Goal: Task Accomplishment & Management: Use online tool/utility

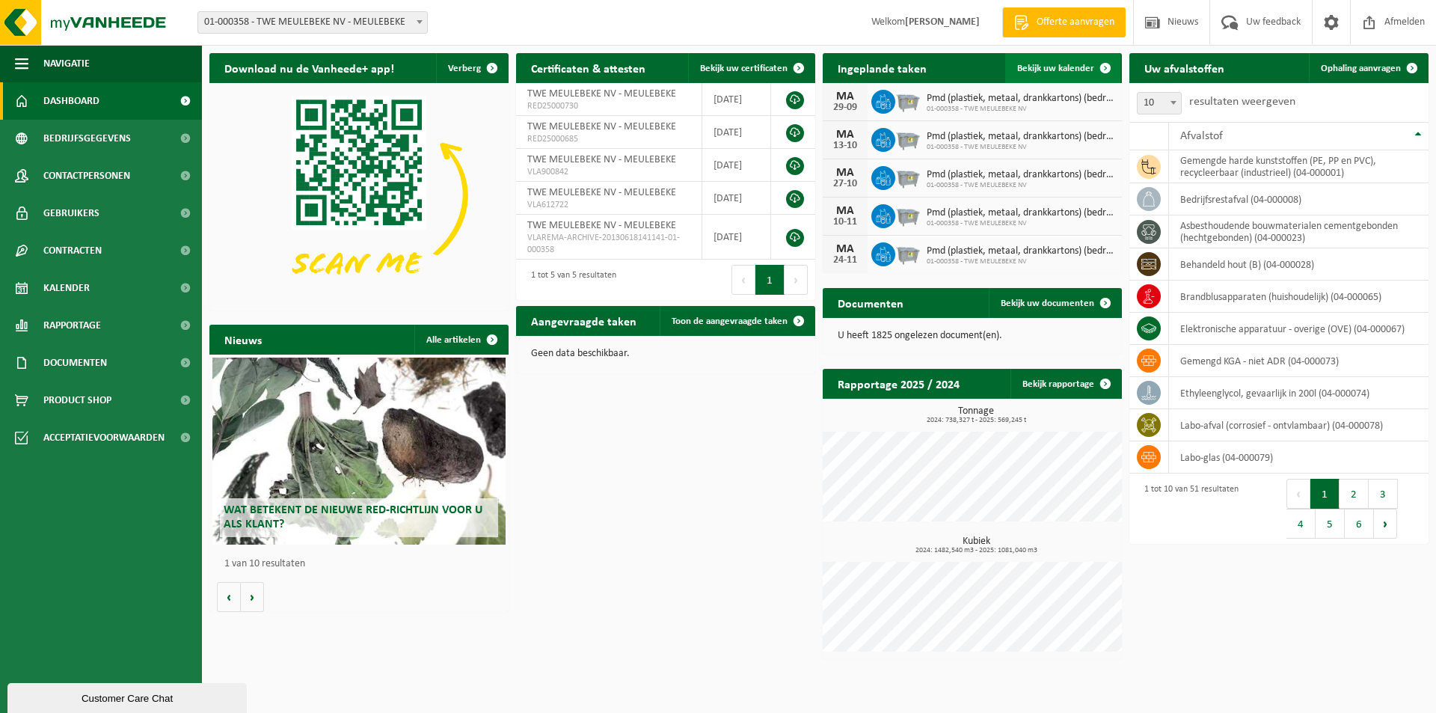
click at [1047, 75] on link "Bekijk uw kalender" at bounding box center [1062, 68] width 115 height 30
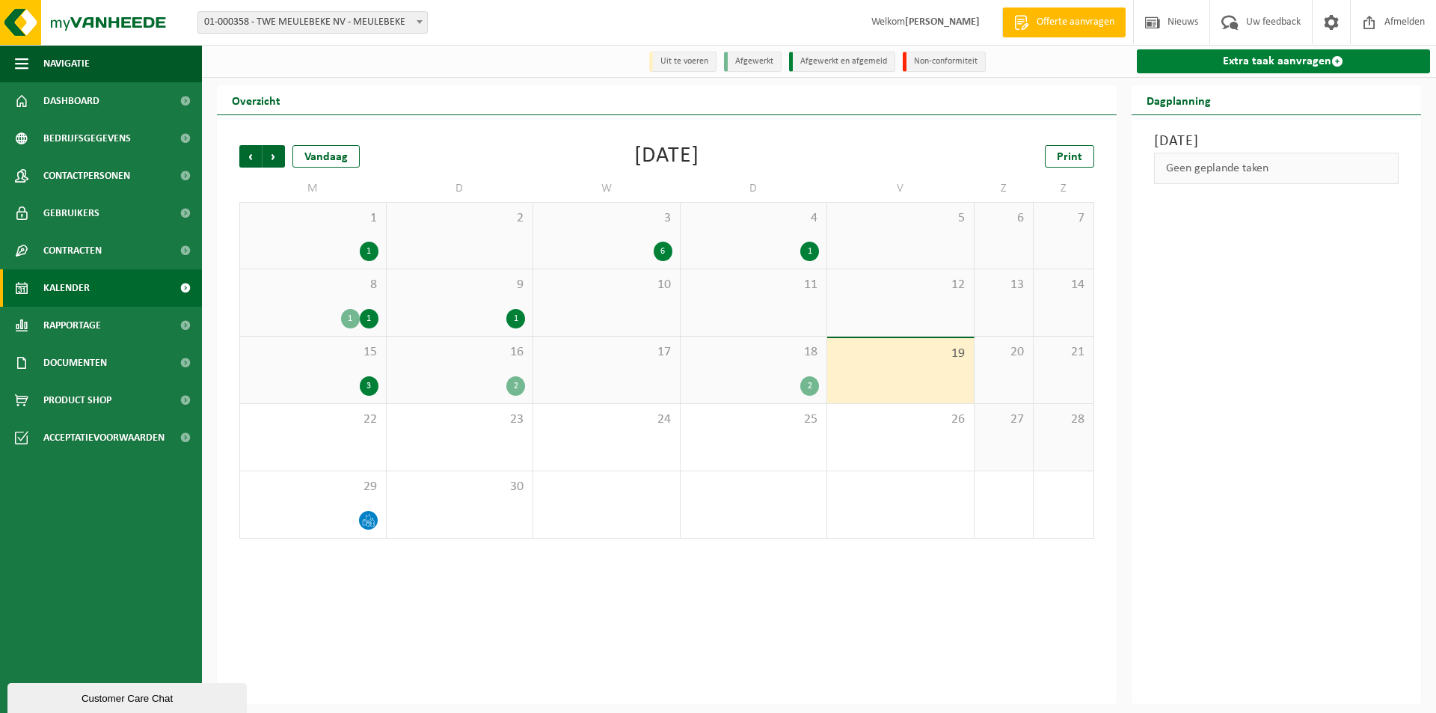
click at [1219, 56] on link "Extra taak aanvragen" at bounding box center [1284, 61] width 294 height 24
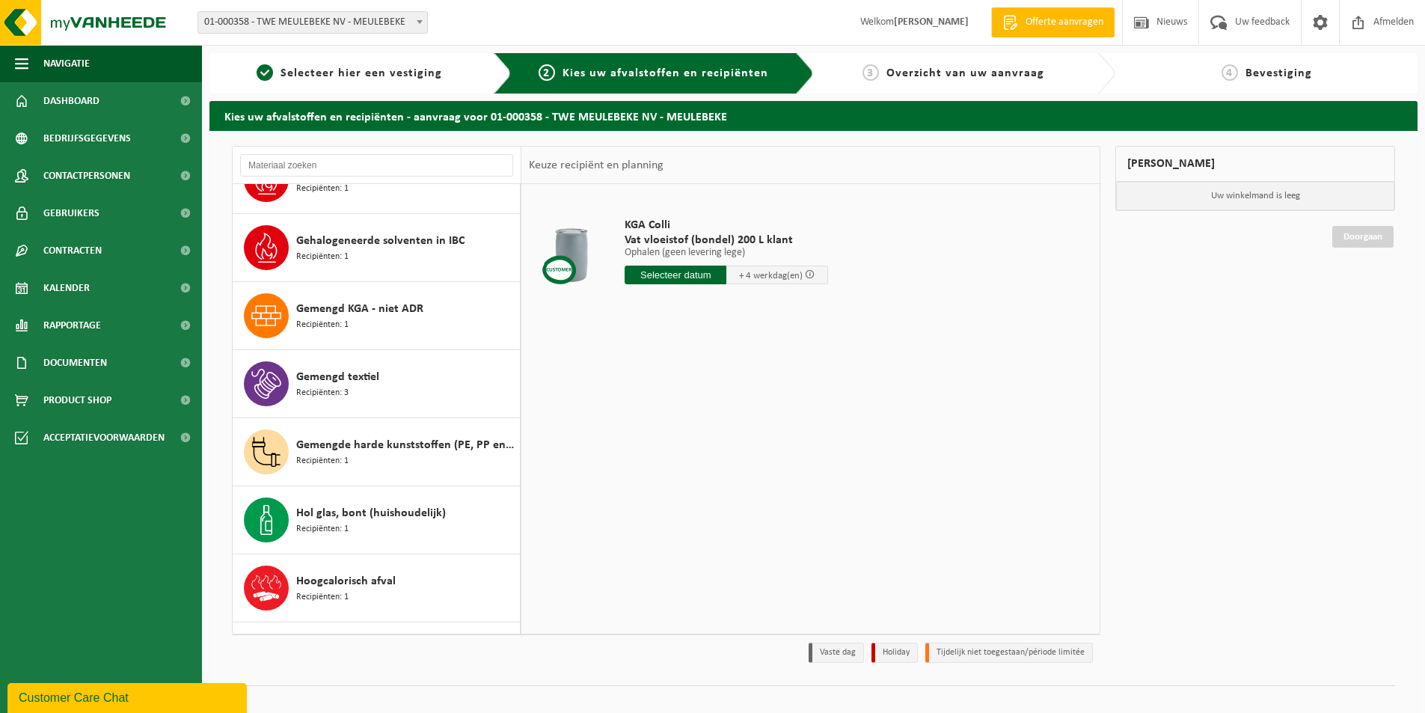
scroll to position [898, 0]
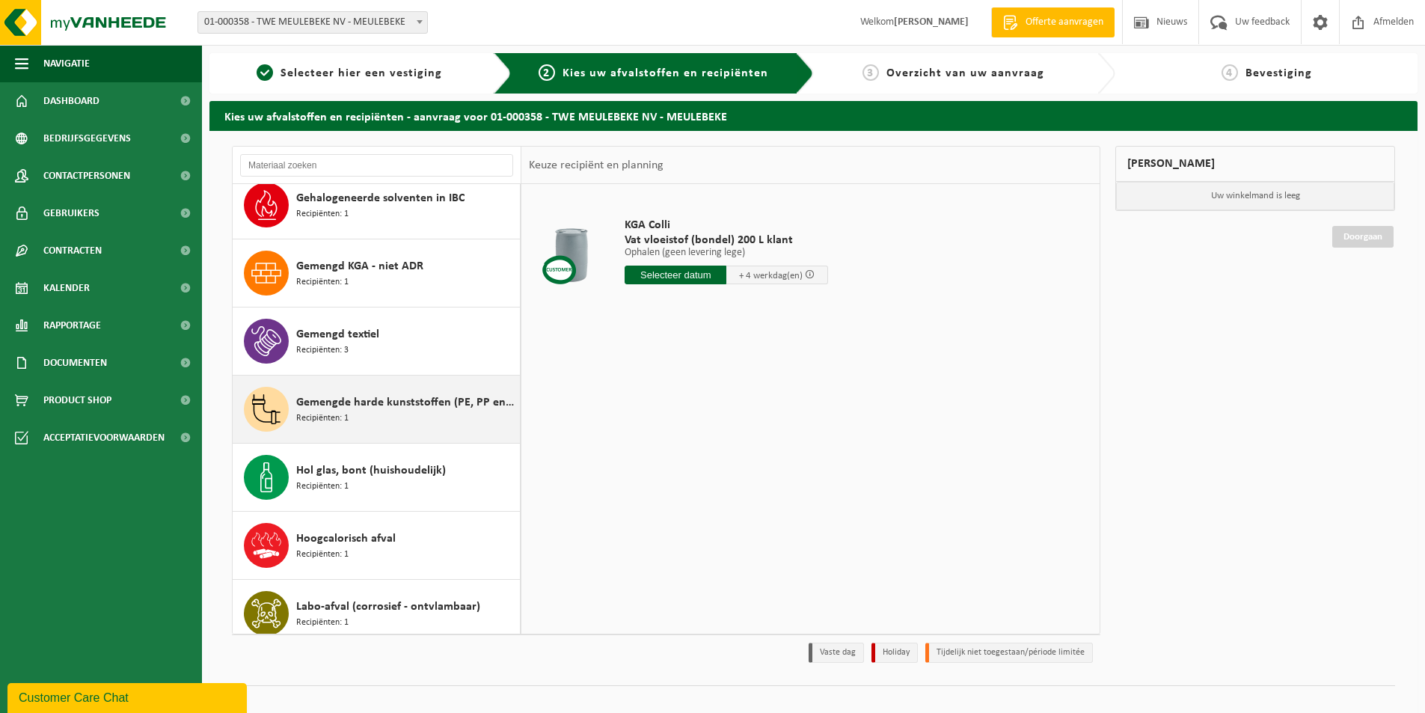
click at [359, 402] on span "Gemengde harde kunststoffen (PE, PP en PVC), recycleerbaar (industrieel)" at bounding box center [406, 402] width 220 height 18
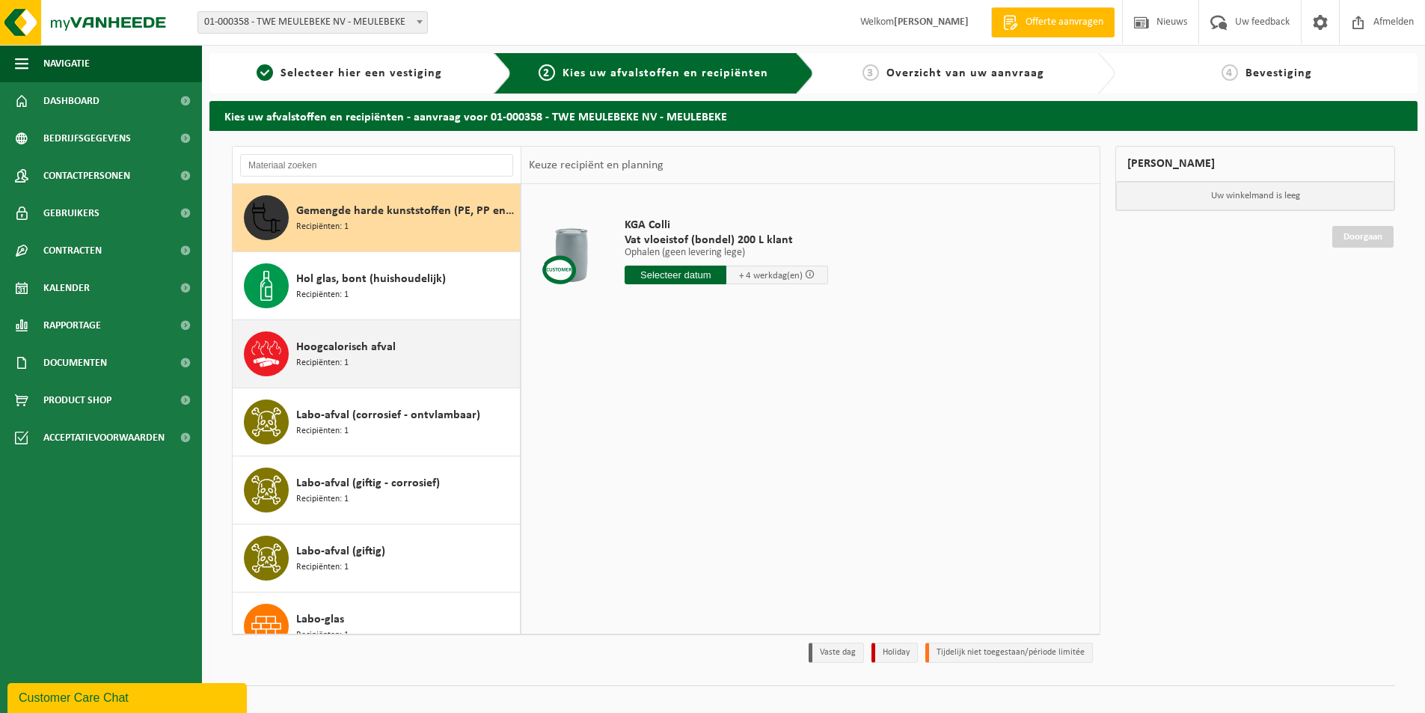
scroll to position [1089, 0]
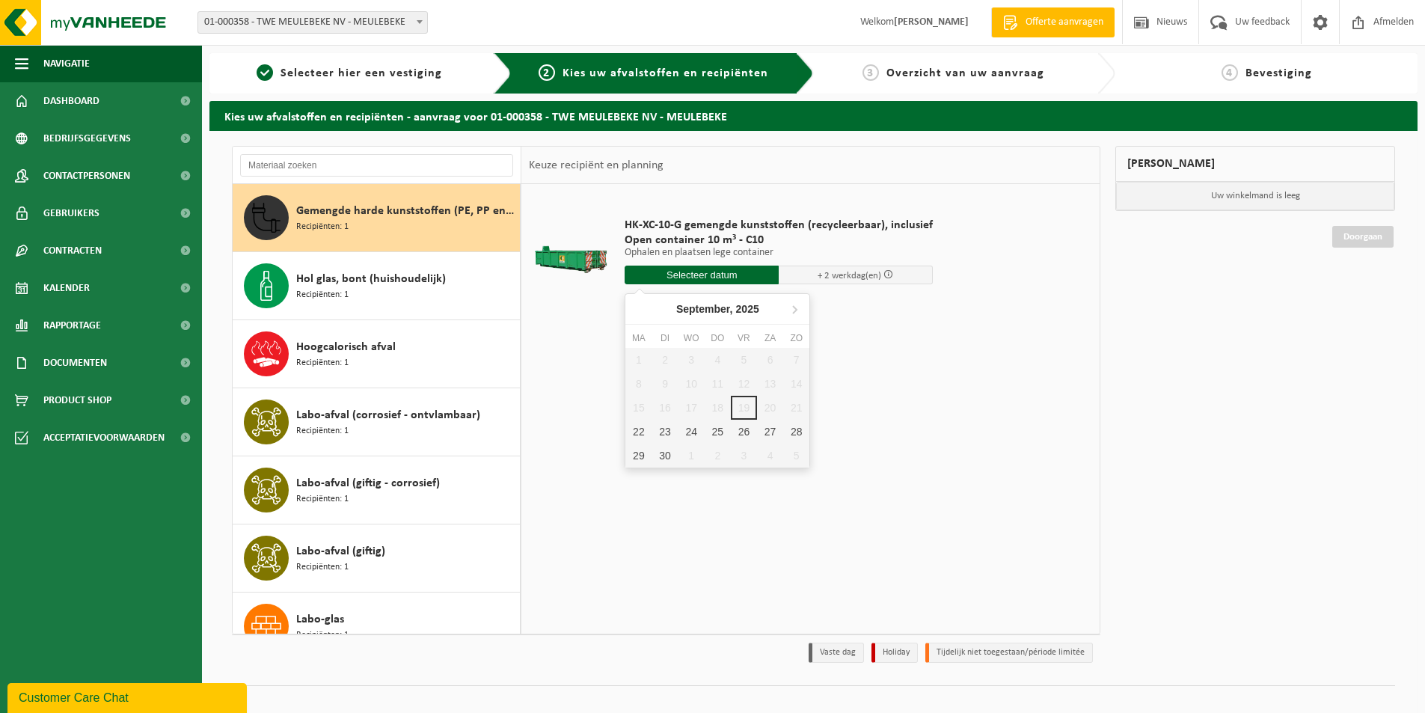
click at [664, 276] on input "text" at bounding box center [702, 275] width 154 height 19
click at [640, 436] on div "22" at bounding box center [638, 432] width 26 height 24
type input "Van 2025-09-22"
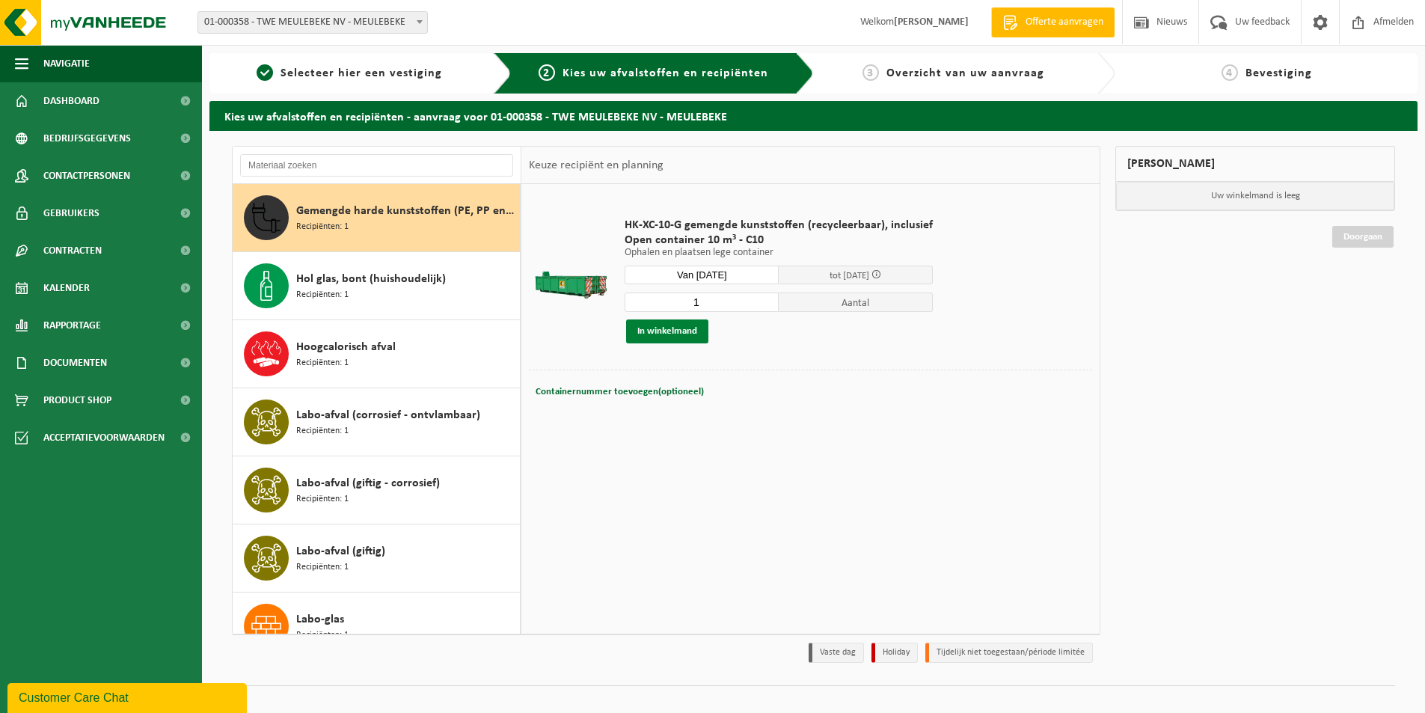
click at [653, 330] on button "In winkelmand" at bounding box center [667, 331] width 82 height 24
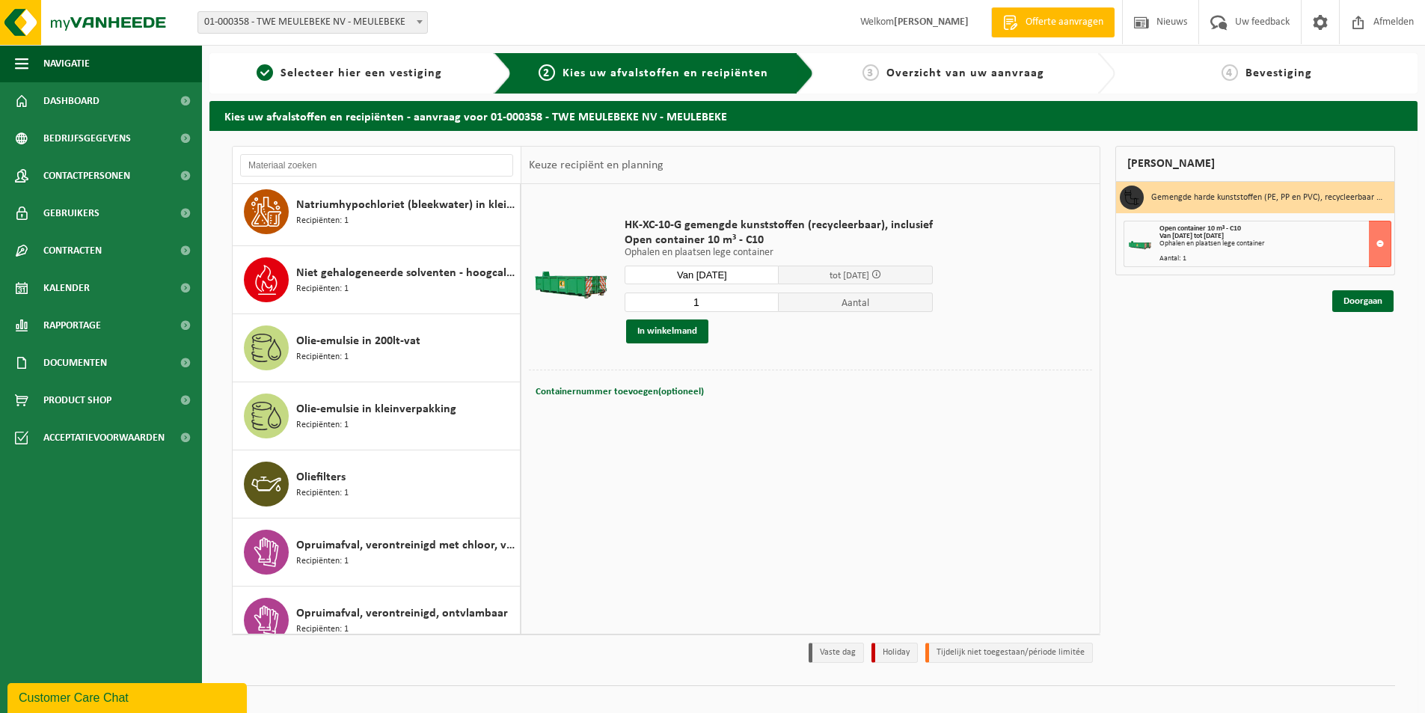
scroll to position [2136, 0]
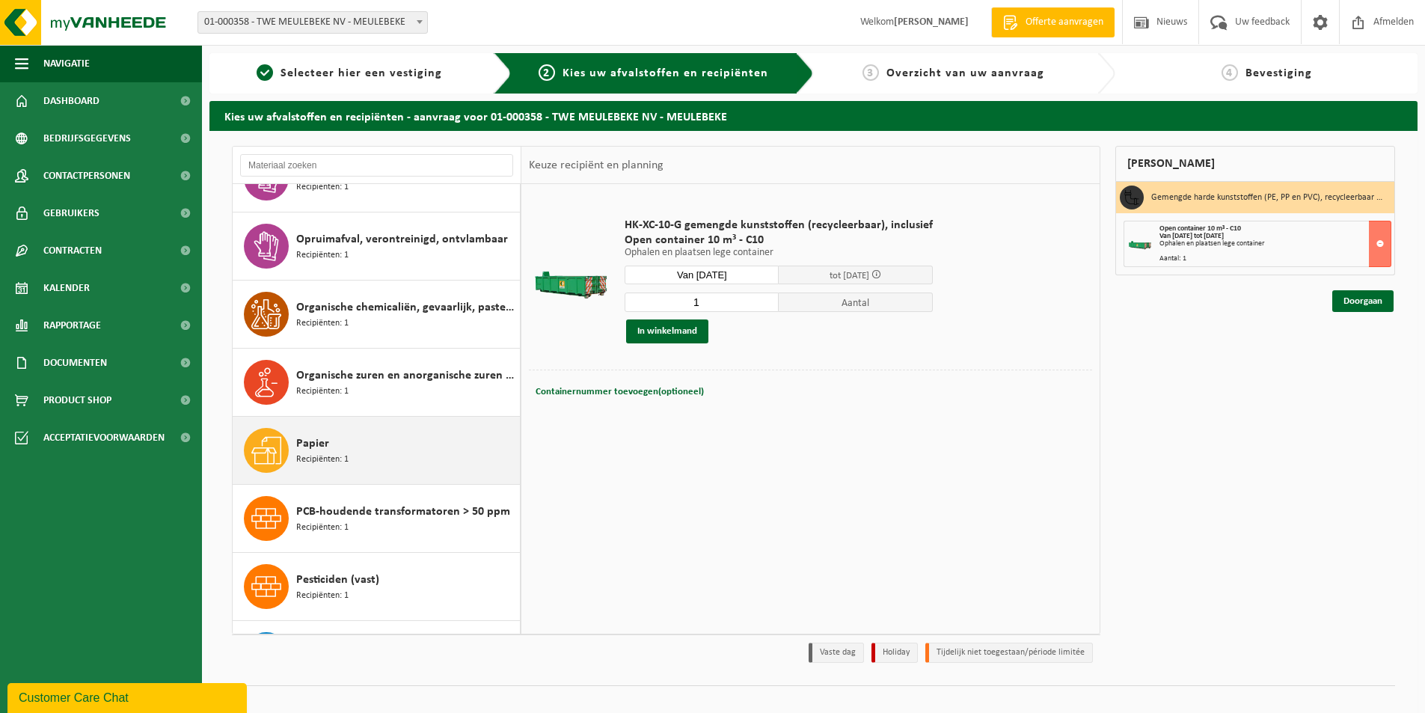
click at [310, 447] on span "Papier" at bounding box center [312, 444] width 33 height 18
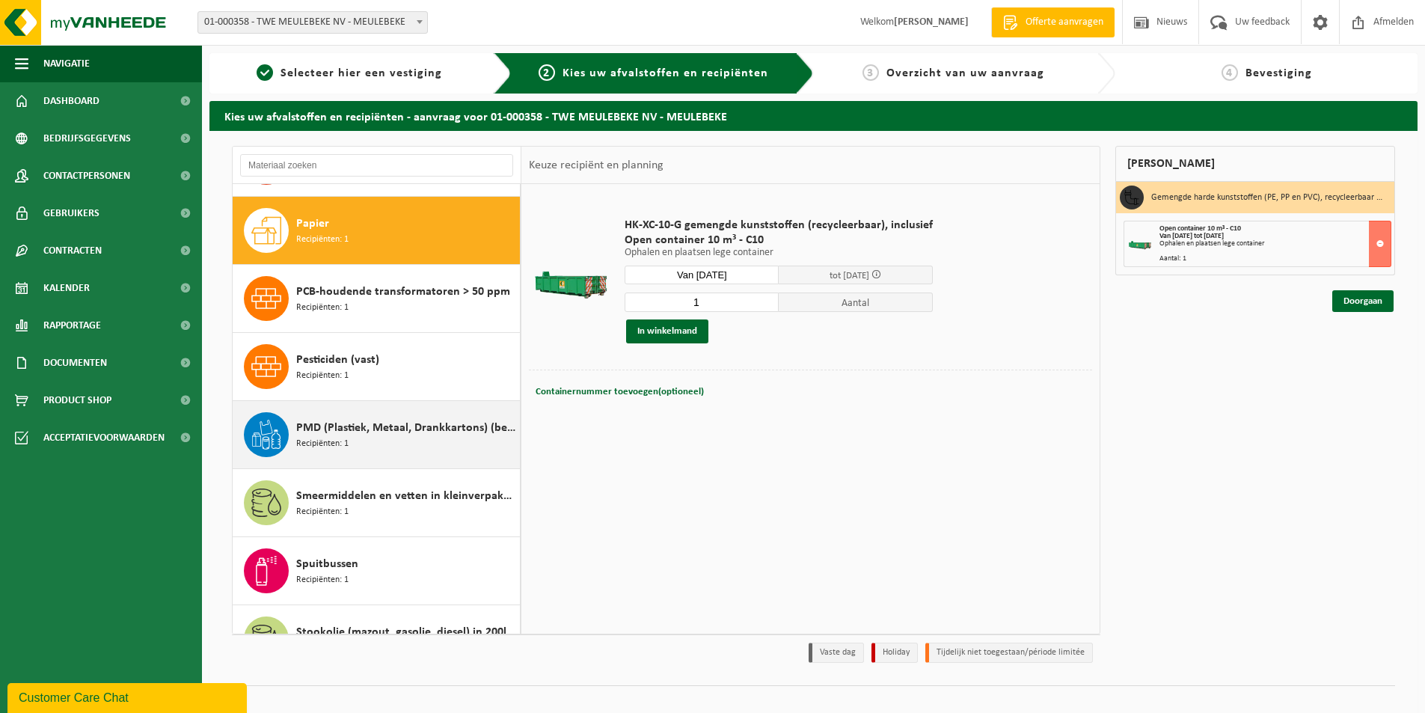
scroll to position [2519, 0]
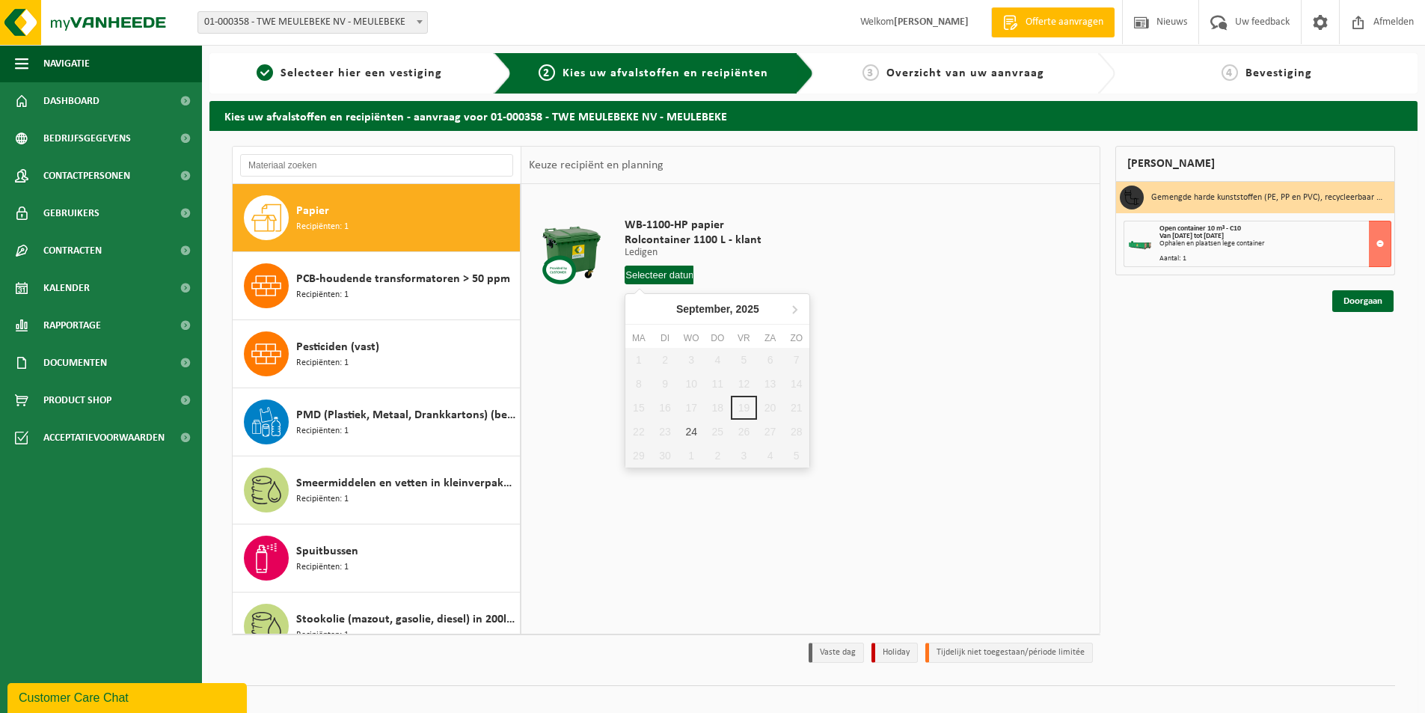
click at [639, 273] on input "text" at bounding box center [659, 275] width 69 height 19
click at [690, 432] on div "24" at bounding box center [691, 432] width 26 height 24
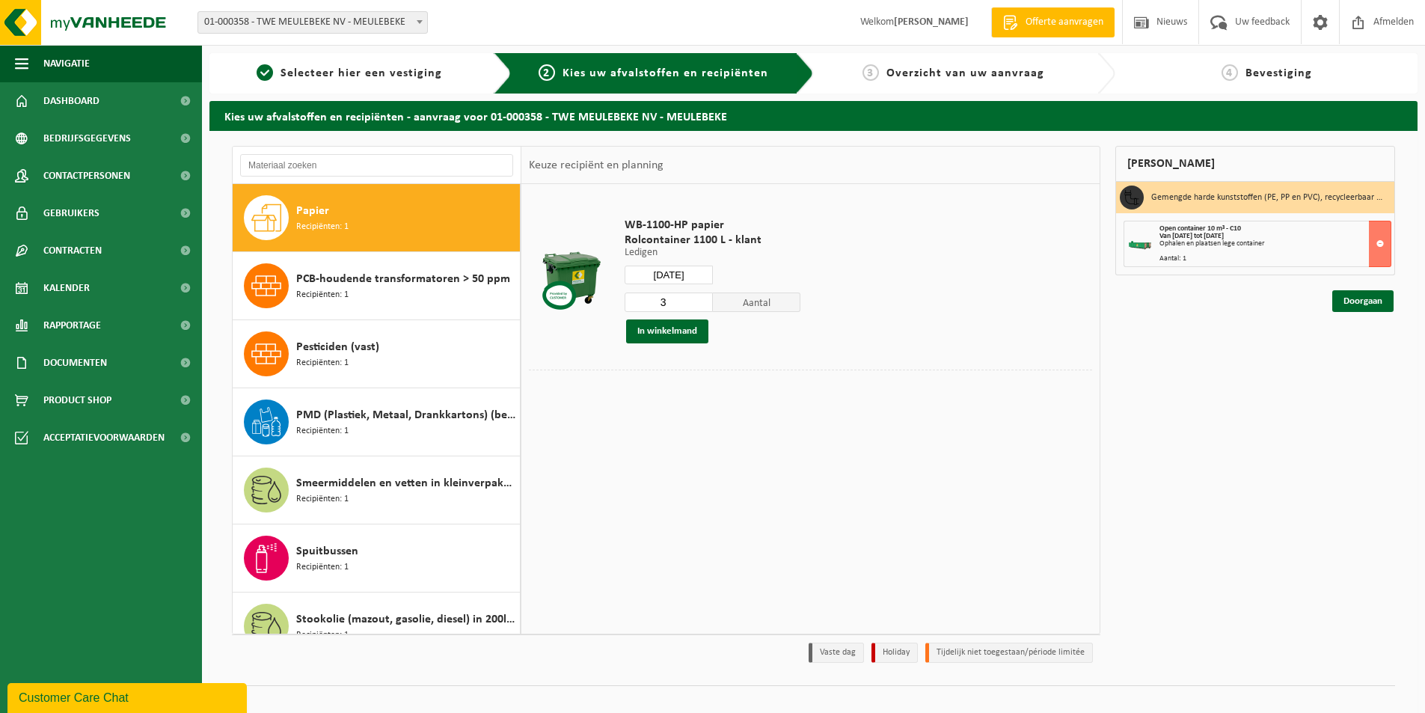
type input "Van 2025-09-24"
click at [669, 332] on button "In winkelmand" at bounding box center [667, 331] width 82 height 24
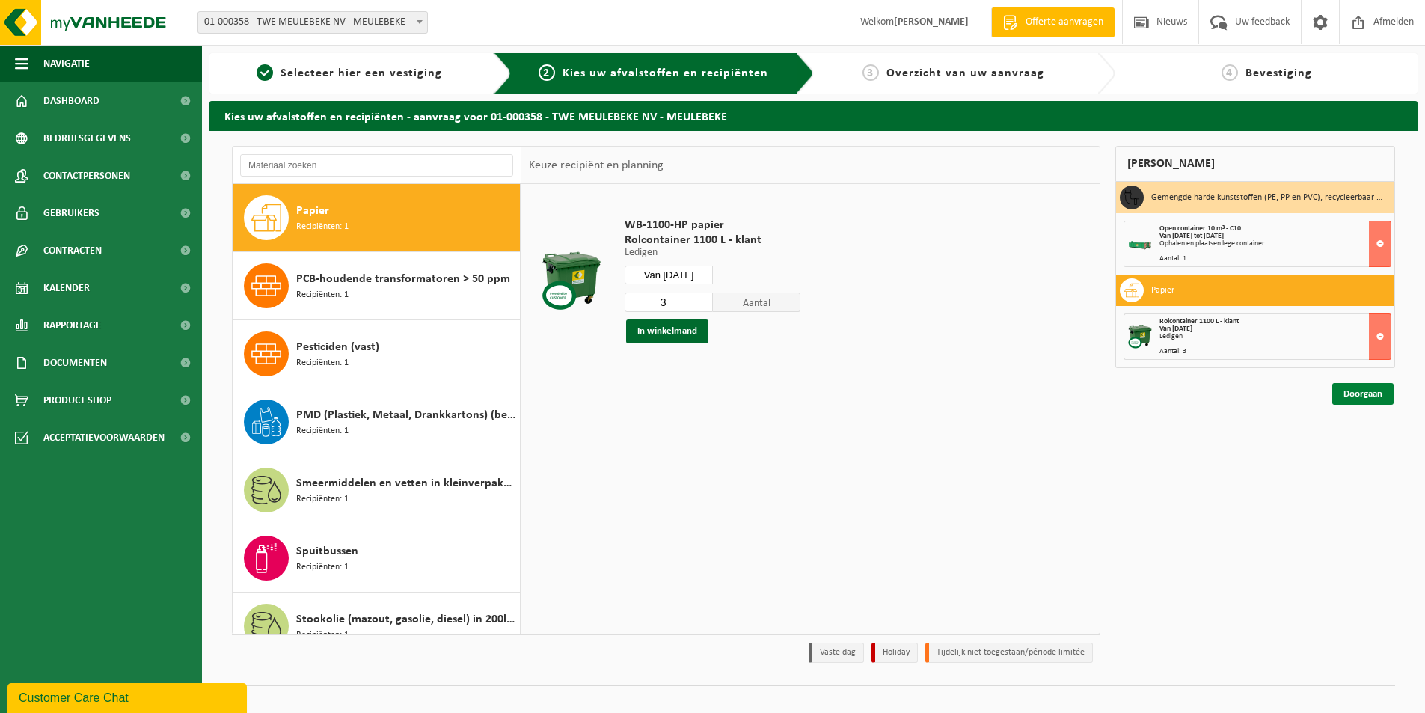
click at [1358, 396] on link "Doorgaan" at bounding box center [1362, 394] width 61 height 22
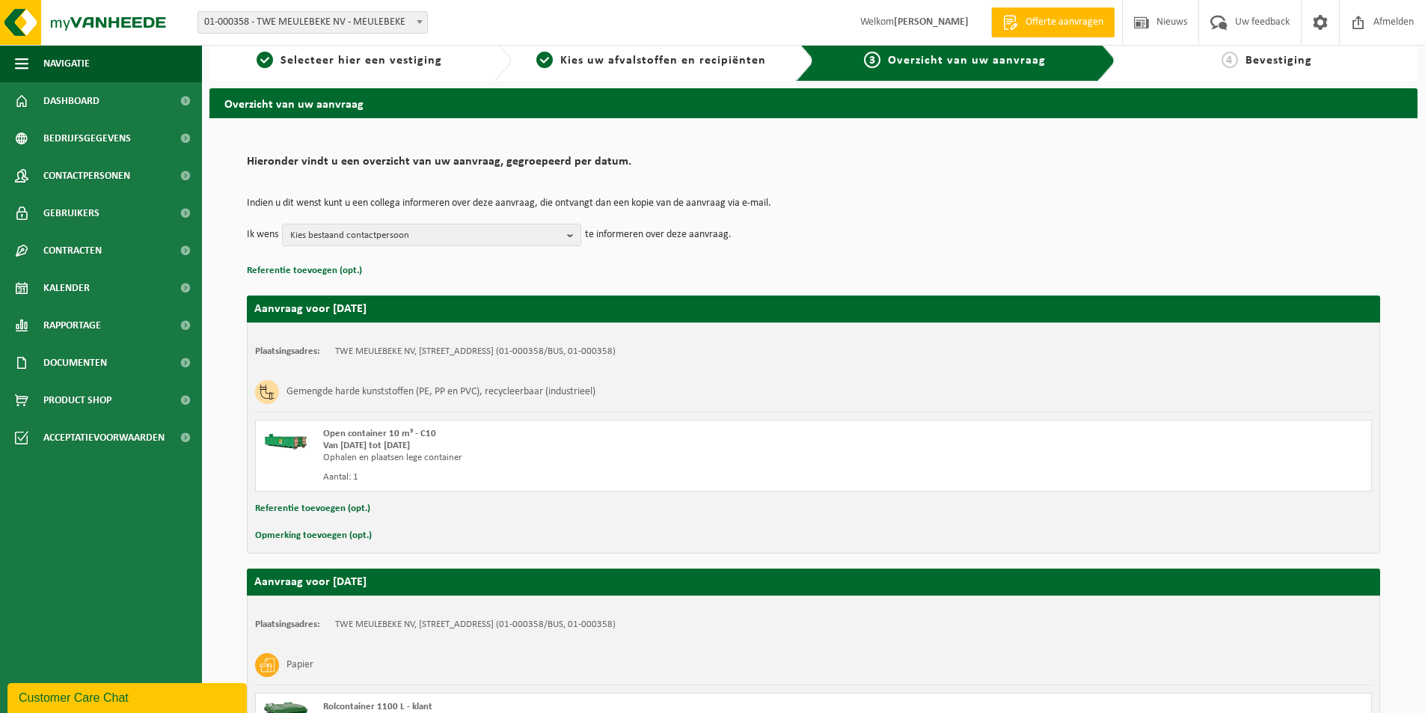
scroll to position [202, 0]
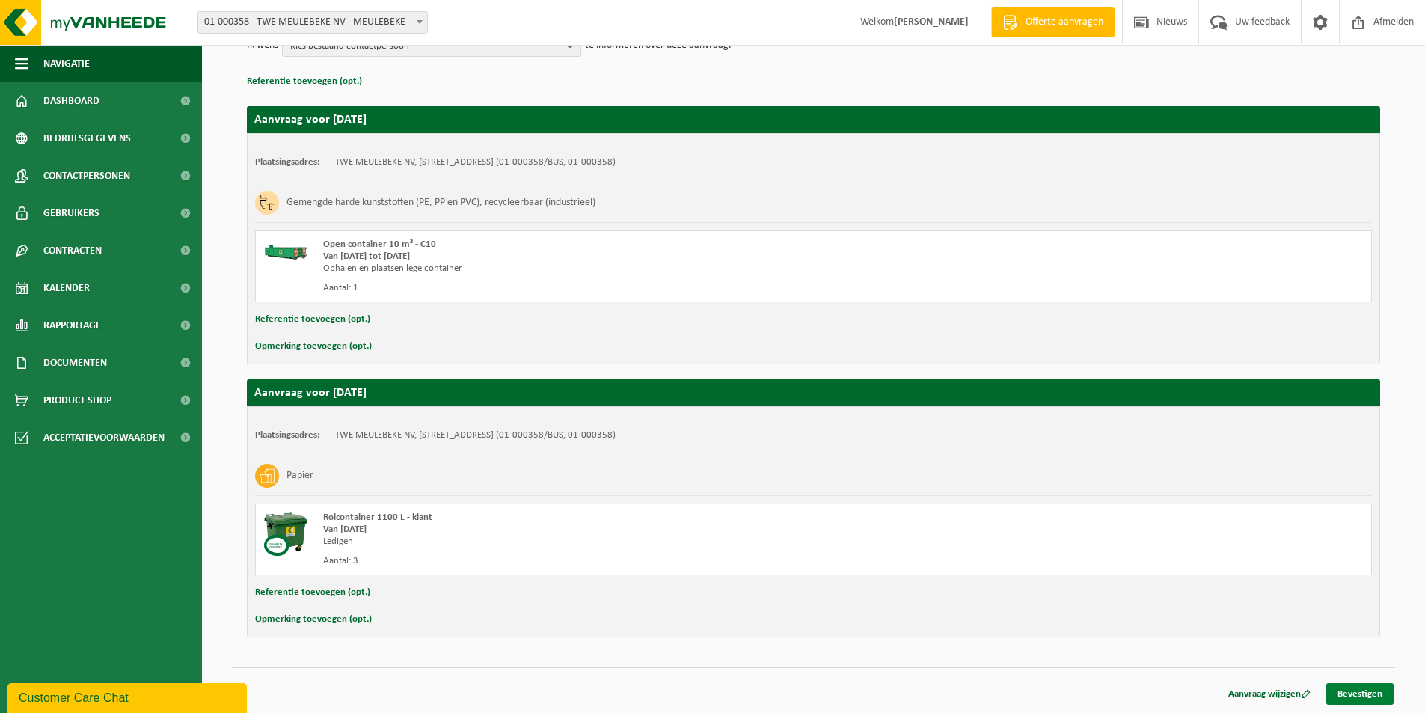
click at [1346, 690] on link "Bevestigen" at bounding box center [1359, 694] width 67 height 22
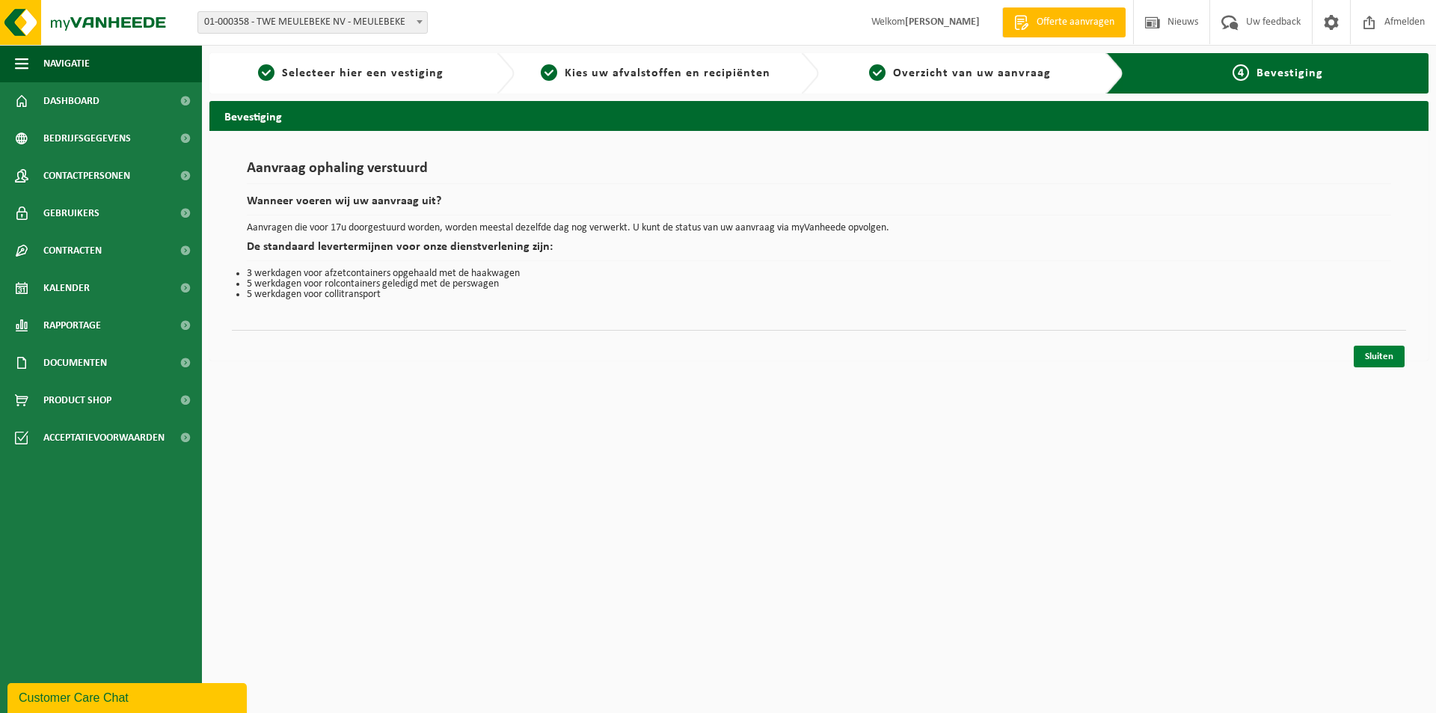
click at [1370, 360] on link "Sluiten" at bounding box center [1379, 357] width 51 height 22
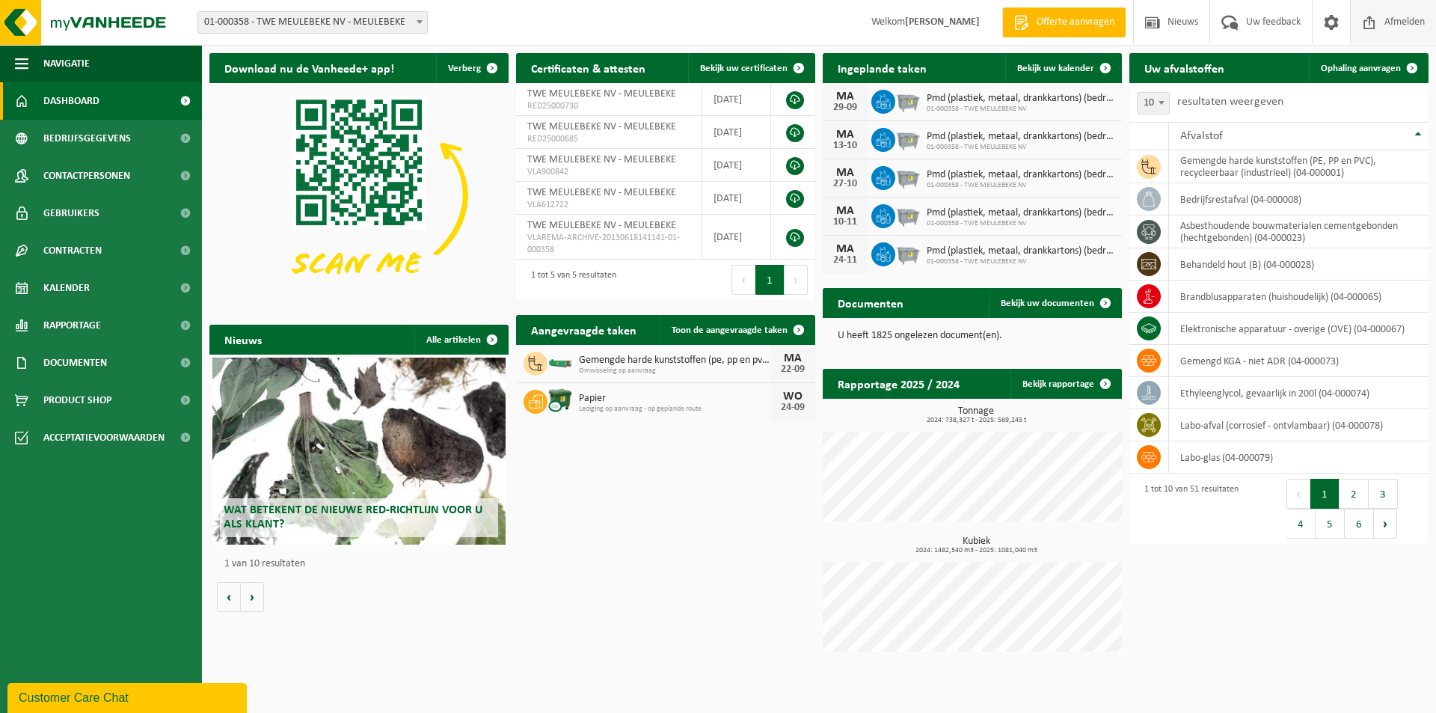
click at [1395, 19] on span "Afmelden" at bounding box center [1405, 22] width 48 height 44
